Goal: Transaction & Acquisition: Book appointment/travel/reservation

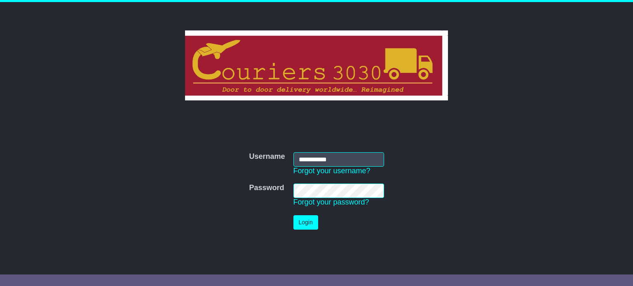
click at [311, 229] on button "Login" at bounding box center [305, 222] width 25 height 14
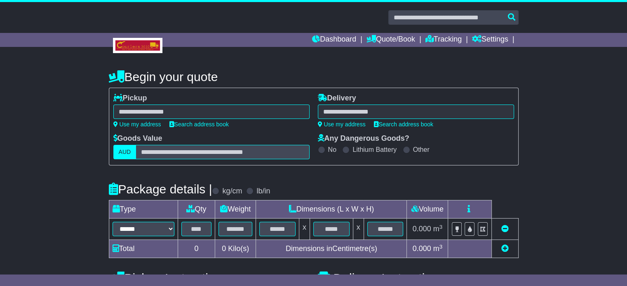
click at [171, 112] on div at bounding box center [211, 112] width 196 height 14
click at [413, 80] on h4 "Begin your quote" at bounding box center [314, 77] width 410 height 14
